Goal: Task Accomplishment & Management: Use online tool/utility

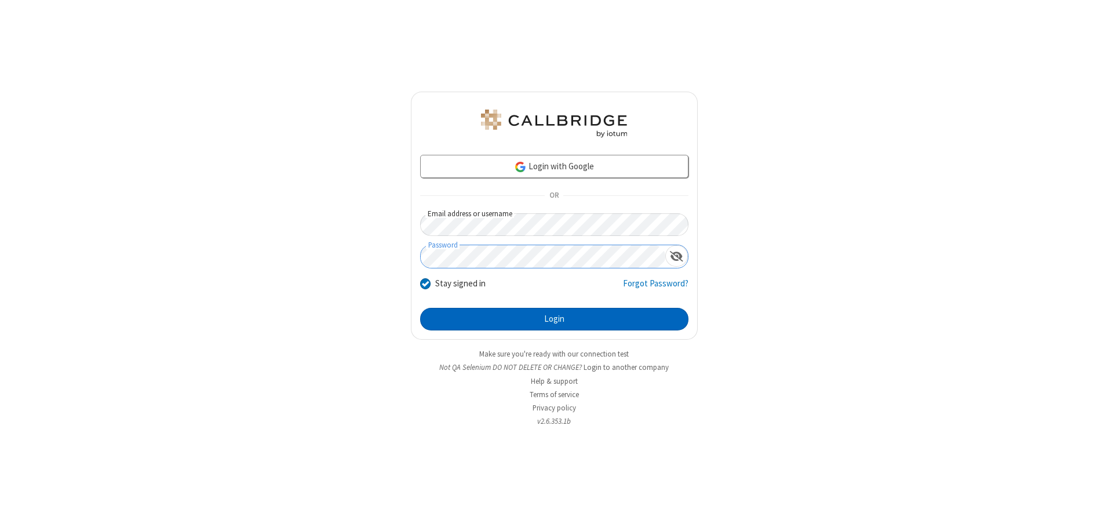
click at [554, 319] on button "Login" at bounding box center [554, 319] width 268 height 23
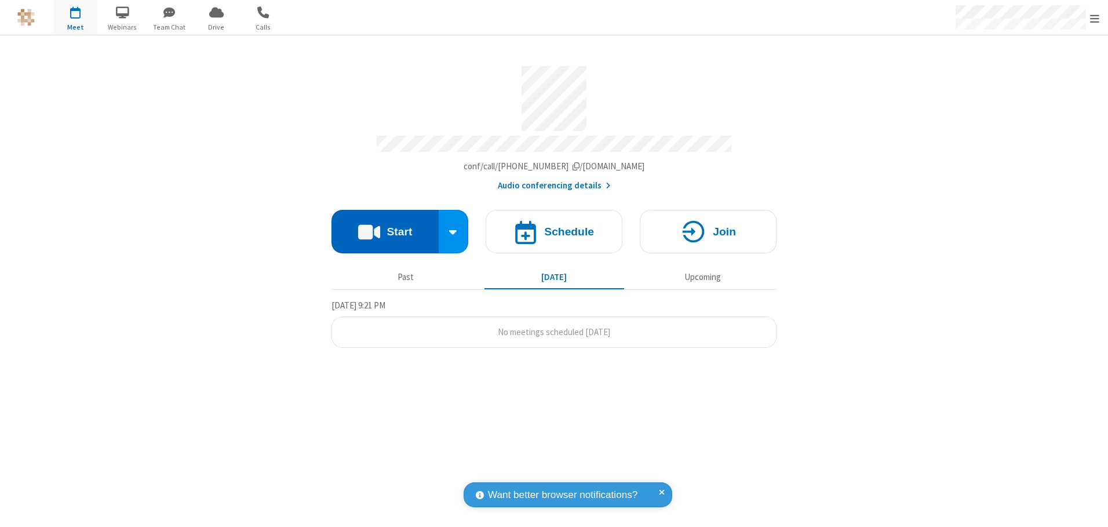
click at [385, 227] on button "Start" at bounding box center [384, 231] width 107 height 43
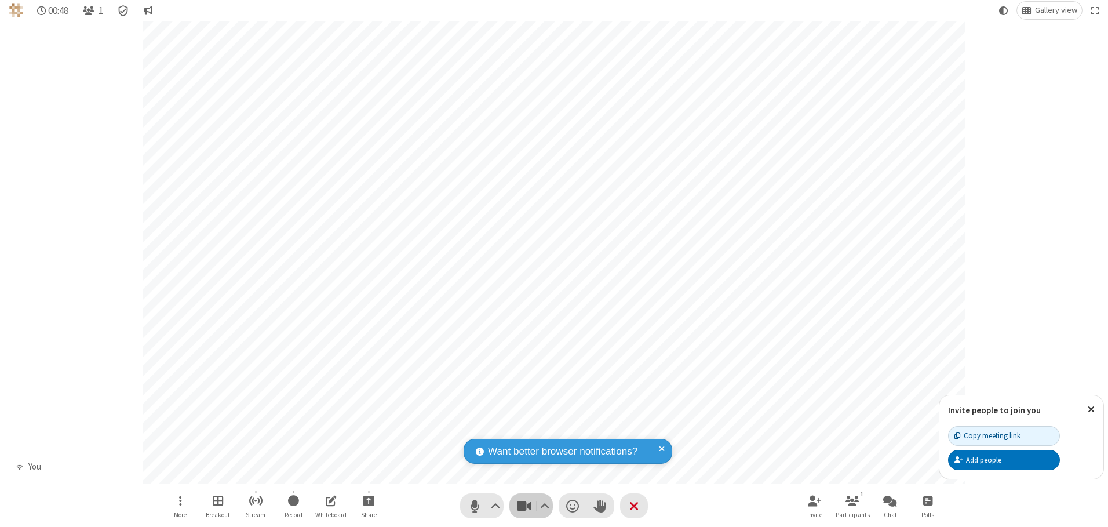
click at [524, 505] on span "Stop video (Alt+V)" at bounding box center [523, 505] width 17 height 17
click at [524, 505] on span "Start video (Alt+V)" at bounding box center [523, 505] width 17 height 17
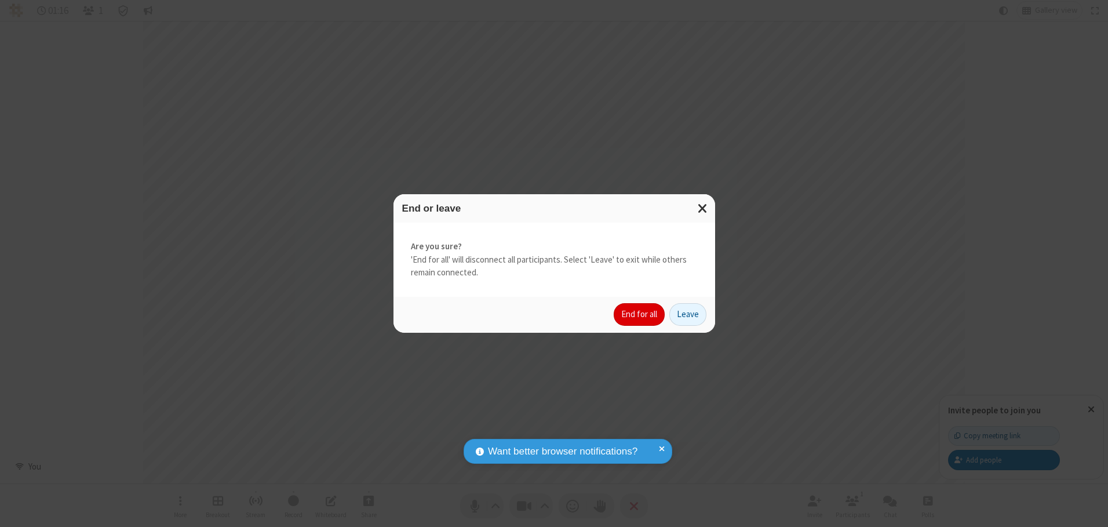
click at [640, 314] on button "End for all" at bounding box center [639, 314] width 51 height 23
